Goal: Transaction & Acquisition: Purchase product/service

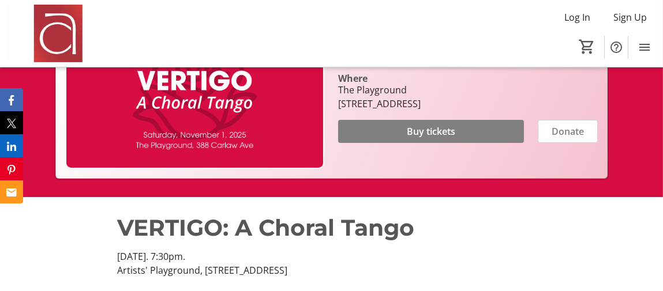
scroll to position [288, 0]
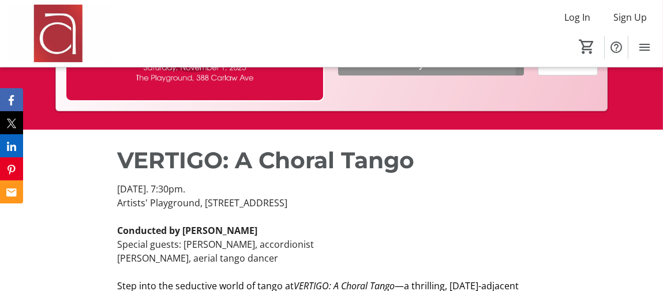
click at [429, 71] on span "Buy tickets" at bounding box center [431, 64] width 48 height 14
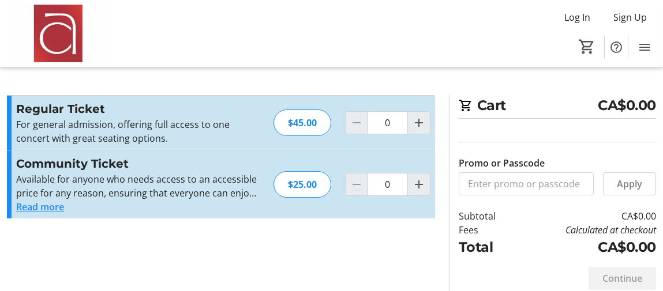
scroll to position [21, 0]
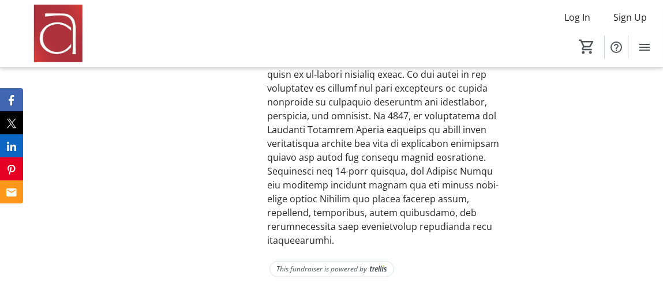
scroll to position [1813, 0]
